Goal: Task Accomplishment & Management: Manage account settings

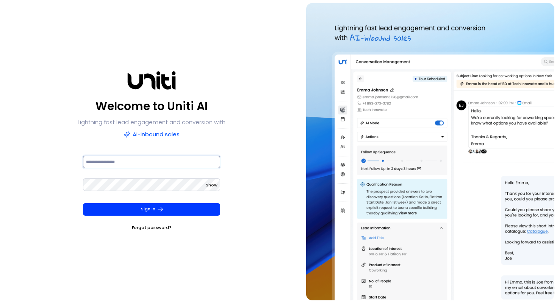
click at [135, 163] on input at bounding box center [152, 161] width 138 height 13
paste input "**********"
type input "**********"
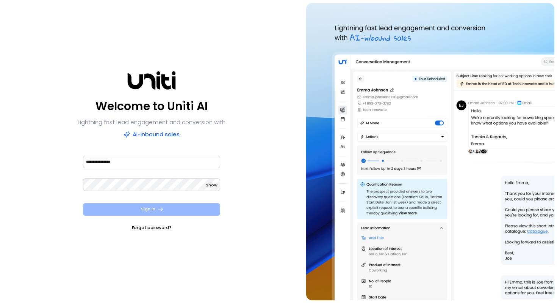
click at [142, 210] on button "Sign In" at bounding box center [152, 209] width 138 height 13
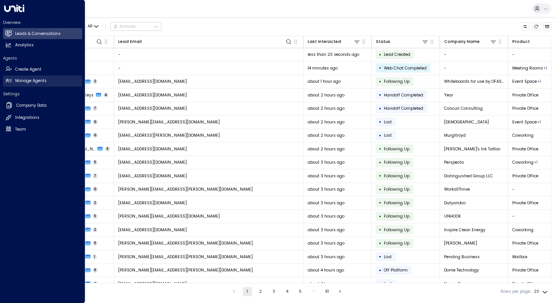
click at [38, 83] on h2 "Manage Agents" at bounding box center [30, 81] width 31 height 6
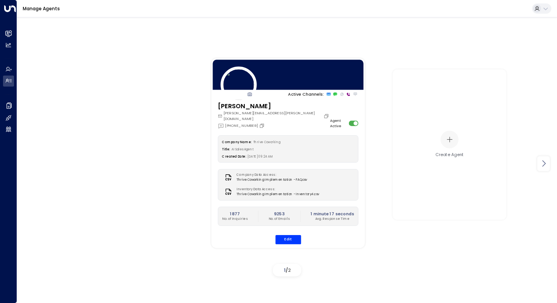
click at [547, 166] on icon at bounding box center [543, 163] width 9 height 9
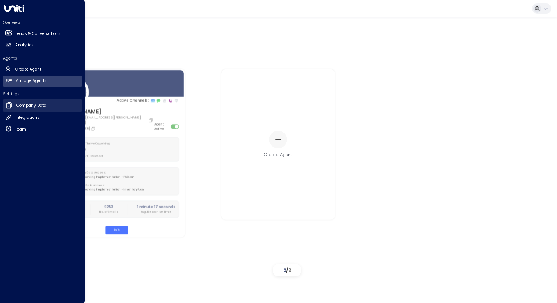
click at [22, 108] on h2 "Company Data" at bounding box center [31, 105] width 30 height 6
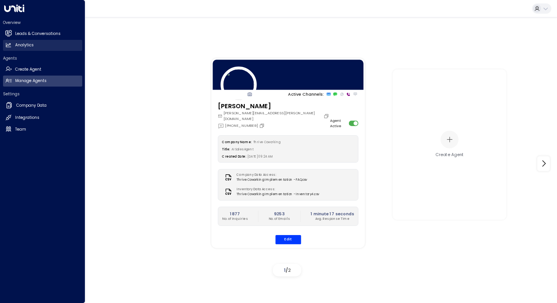
click at [26, 49] on link "Analytics Analytics" at bounding box center [42, 45] width 79 height 11
click at [16, 37] on link "Leads & Conversations Leads & Conversations" at bounding box center [42, 33] width 79 height 11
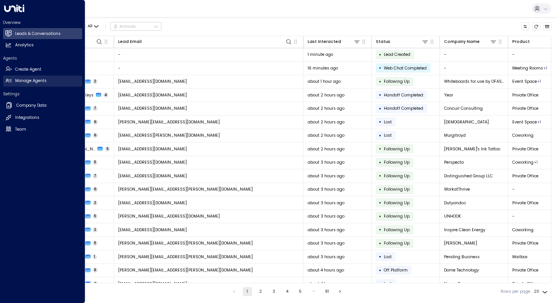
click at [20, 82] on h2 "Manage Agents" at bounding box center [30, 81] width 31 height 6
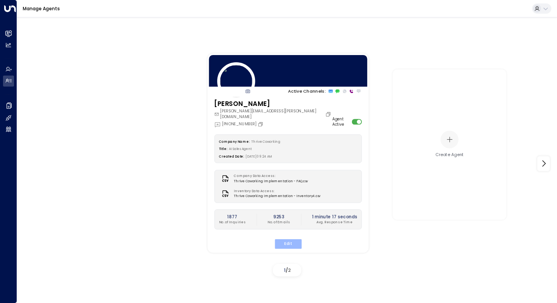
click at [291, 238] on button "Edit" at bounding box center [287, 243] width 27 height 10
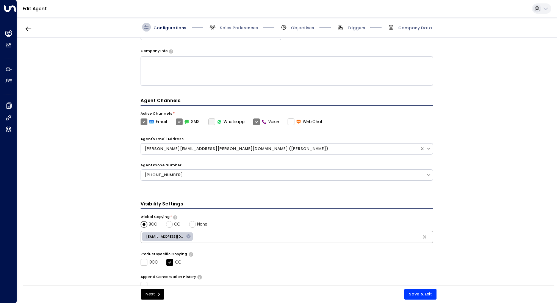
scroll to position [160, 0]
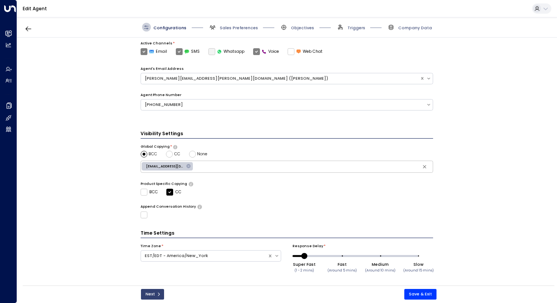
click at [150, 296] on button "Next" at bounding box center [152, 293] width 23 height 11
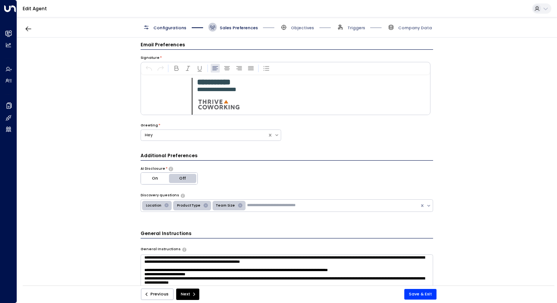
scroll to position [0, 0]
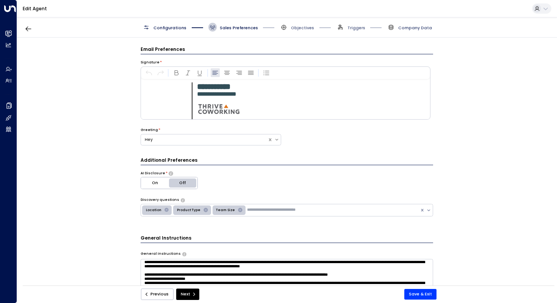
click at [415, 26] on span "Company Data" at bounding box center [415, 28] width 34 height 6
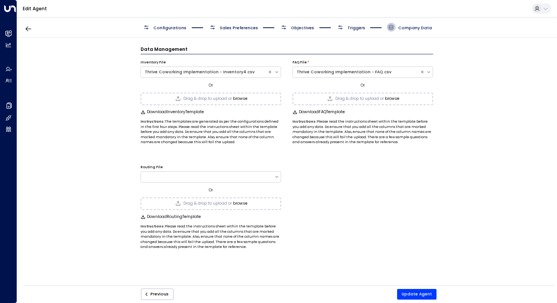
click at [300, 25] on span "Objectives" at bounding box center [302, 28] width 23 height 6
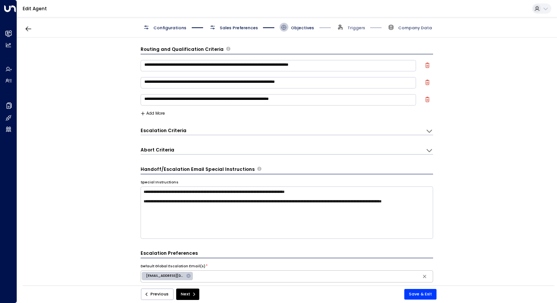
click at [411, 27] on span "Company Data" at bounding box center [415, 28] width 34 height 6
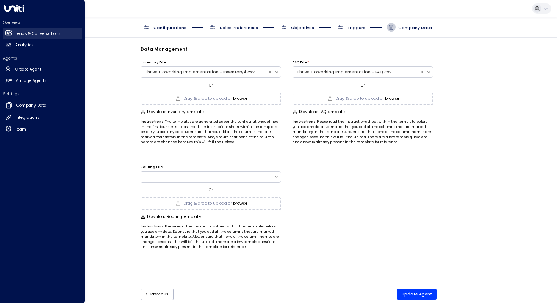
click at [30, 38] on link "Leads & Conversations Leads & Conversations" at bounding box center [42, 33] width 79 height 11
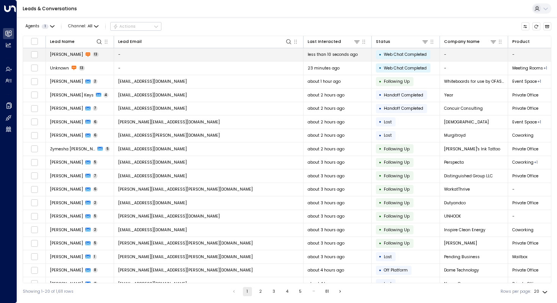
click at [57, 55] on span "[PERSON_NAME]" at bounding box center [66, 55] width 33 height 6
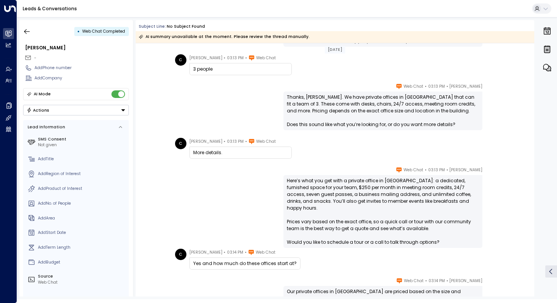
scroll to position [171, 0]
